Goal: Communication & Community: Participate in discussion

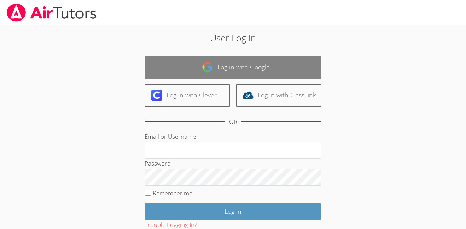
click at [312, 57] on link "Log in with Google" at bounding box center [233, 67] width 177 height 22
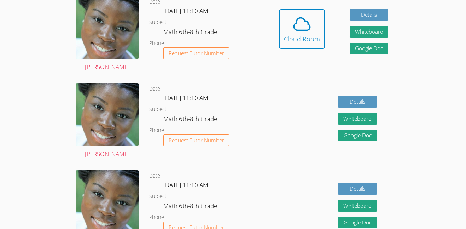
scroll to position [211, 0]
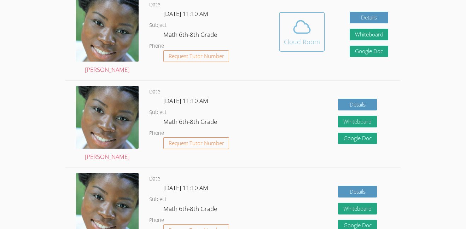
click at [302, 31] on icon at bounding box center [302, 27] width 20 height 20
click at [288, 23] on span at bounding box center [302, 27] width 36 height 20
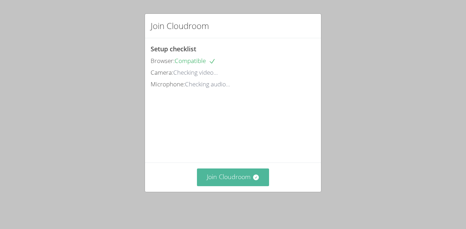
click at [230, 175] on button "Join Cloudroom" at bounding box center [233, 176] width 72 height 17
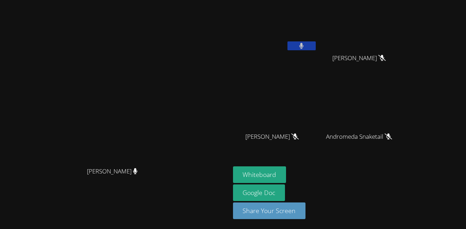
click at [317, 41] on video at bounding box center [275, 26] width 84 height 47
click at [316, 41] on button at bounding box center [301, 45] width 28 height 9
click at [286, 171] on button "Whiteboard" at bounding box center [259, 174] width 53 height 17
click at [316, 42] on button at bounding box center [301, 45] width 28 height 9
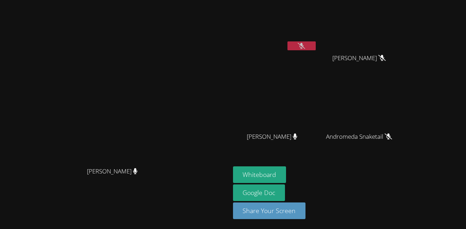
click at [316, 45] on button at bounding box center [301, 45] width 28 height 9
click at [317, 53] on div "[PERSON_NAME]" at bounding box center [275, 41] width 84 height 76
click at [317, 39] on video at bounding box center [275, 26] width 84 height 47
click at [316, 49] on button at bounding box center [301, 45] width 28 height 9
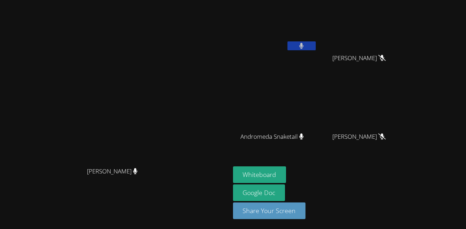
click at [316, 49] on button at bounding box center [301, 45] width 28 height 9
click at [316, 47] on button at bounding box center [301, 45] width 28 height 9
click at [287, 41] on button at bounding box center [301, 45] width 28 height 9
click at [316, 49] on button at bounding box center [301, 45] width 28 height 9
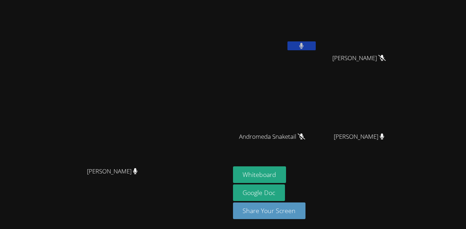
click at [316, 49] on button at bounding box center [301, 45] width 28 height 9
click at [317, 40] on video at bounding box center [275, 26] width 84 height 47
click at [316, 42] on button at bounding box center [301, 45] width 28 height 9
click at [316, 48] on button at bounding box center [301, 45] width 28 height 9
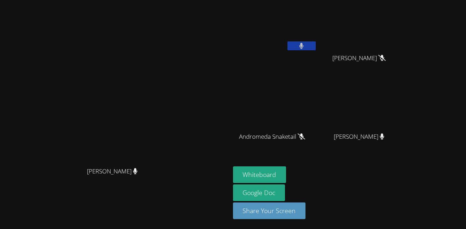
click at [316, 48] on button at bounding box center [301, 45] width 28 height 9
click at [305, 43] on icon at bounding box center [301, 46] width 7 height 6
click at [316, 43] on button at bounding box center [301, 45] width 28 height 9
click at [305, 43] on icon at bounding box center [301, 46] width 7 height 6
click at [316, 43] on button at bounding box center [301, 45] width 28 height 9
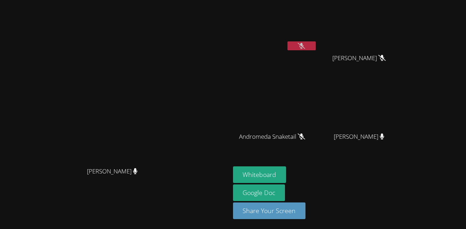
click at [305, 43] on icon at bounding box center [301, 46] width 7 height 6
click at [316, 49] on button at bounding box center [301, 45] width 28 height 9
click at [316, 48] on button at bounding box center [301, 45] width 28 height 9
drag, startPoint x: 347, startPoint y: 48, endPoint x: 309, endPoint y: -42, distance: 98.1
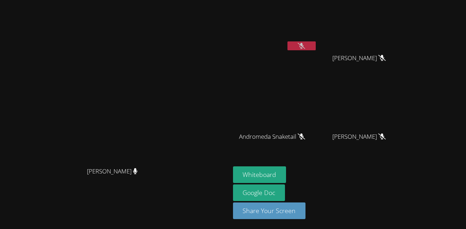
click at [309, 0] on html "Mykia Richards Mykia Richards Jeremiah Cosby Andrea Griego Andrea Griego Androm…" at bounding box center [233, 114] width 466 height 229
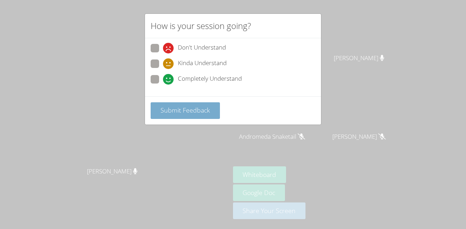
click at [189, 107] on span "Submit Feedback" at bounding box center [184, 110] width 49 height 8
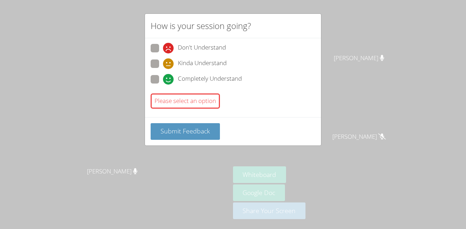
click at [176, 78] on div "Completely Understand" at bounding box center [202, 79] width 79 height 11
click at [169, 78] on input "Completely Understand" at bounding box center [166, 78] width 6 height 6
radio input "true"
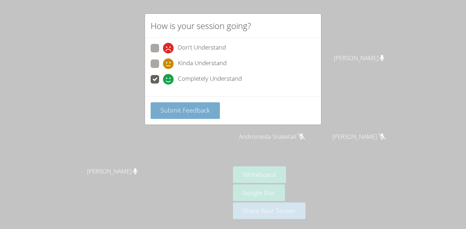
click at [185, 110] on span "Submit Feedback" at bounding box center [184, 110] width 49 height 8
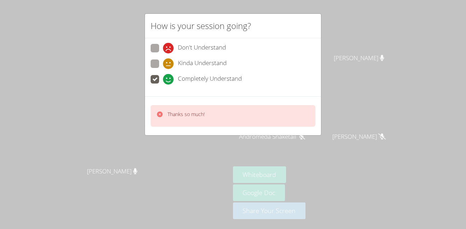
click at [345, 65] on div "How is your session going? Don't Understand Kinda Understand Completely Underst…" at bounding box center [233, 114] width 466 height 229
click at [351, 56] on div "How is your session going? Don't Understand Kinda Understand Completely Underst…" at bounding box center [233, 114] width 466 height 229
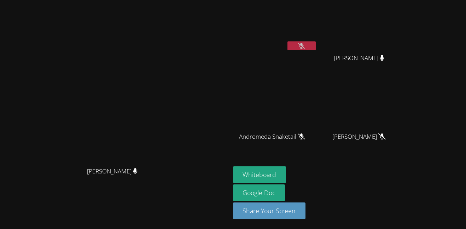
click at [316, 49] on button at bounding box center [301, 45] width 28 height 9
click at [317, 40] on video at bounding box center [275, 26] width 84 height 47
click at [316, 47] on button at bounding box center [301, 45] width 28 height 9
click at [305, 45] on icon at bounding box center [301, 46] width 7 height 6
click at [304, 45] on icon at bounding box center [301, 46] width 4 height 6
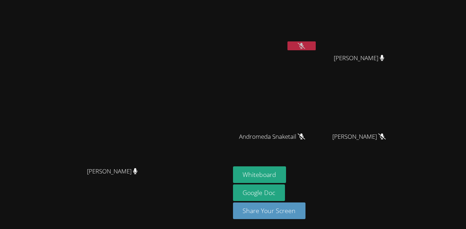
click at [305, 45] on icon at bounding box center [301, 46] width 7 height 6
click at [304, 43] on icon at bounding box center [301, 46] width 5 height 6
click at [316, 45] on button at bounding box center [301, 45] width 28 height 9
click at [304, 47] on icon at bounding box center [301, 46] width 5 height 6
click at [316, 45] on button at bounding box center [301, 45] width 28 height 9
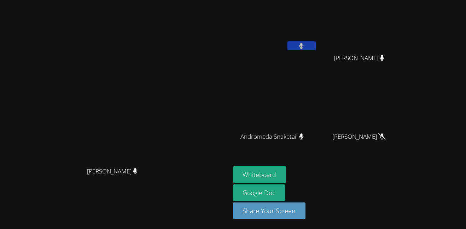
click at [316, 45] on button at bounding box center [301, 45] width 28 height 9
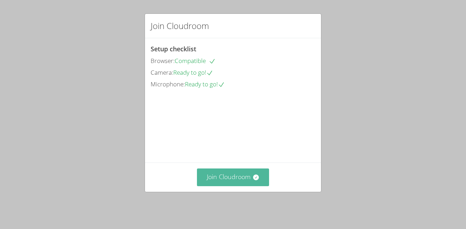
click at [208, 186] on button "Join Cloudroom" at bounding box center [233, 176] width 72 height 17
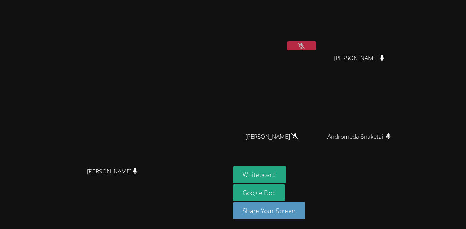
click at [305, 45] on icon at bounding box center [301, 46] width 7 height 6
click at [304, 45] on icon at bounding box center [301, 46] width 5 height 6
click at [305, 45] on icon at bounding box center [301, 46] width 7 height 6
click at [304, 45] on icon at bounding box center [301, 46] width 5 height 6
click at [305, 45] on icon at bounding box center [301, 46] width 7 height 6
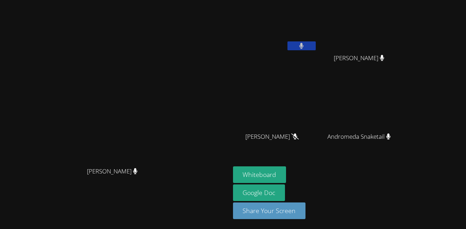
click at [304, 45] on icon at bounding box center [301, 46] width 5 height 6
click at [305, 46] on icon at bounding box center [301, 46] width 7 height 6
